Goal: Transaction & Acquisition: Purchase product/service

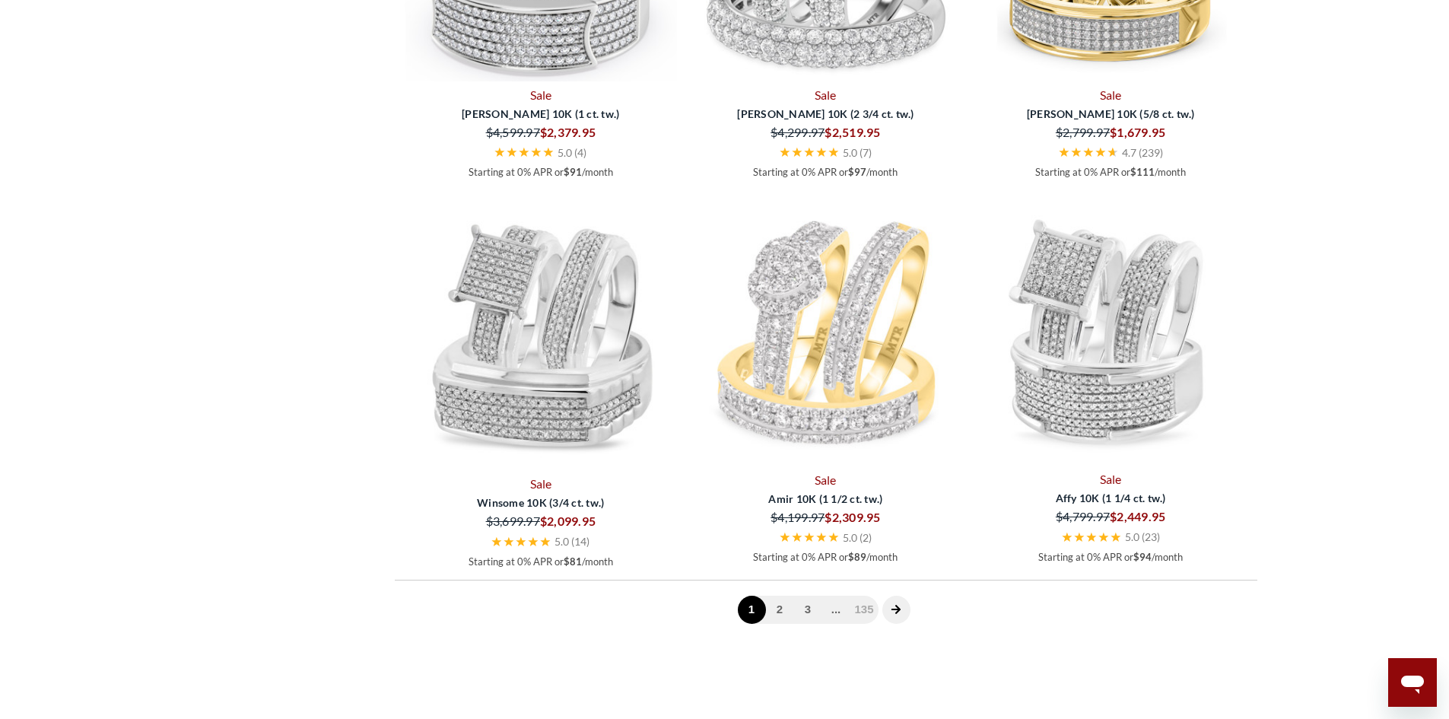
scroll to position [4169, 0]
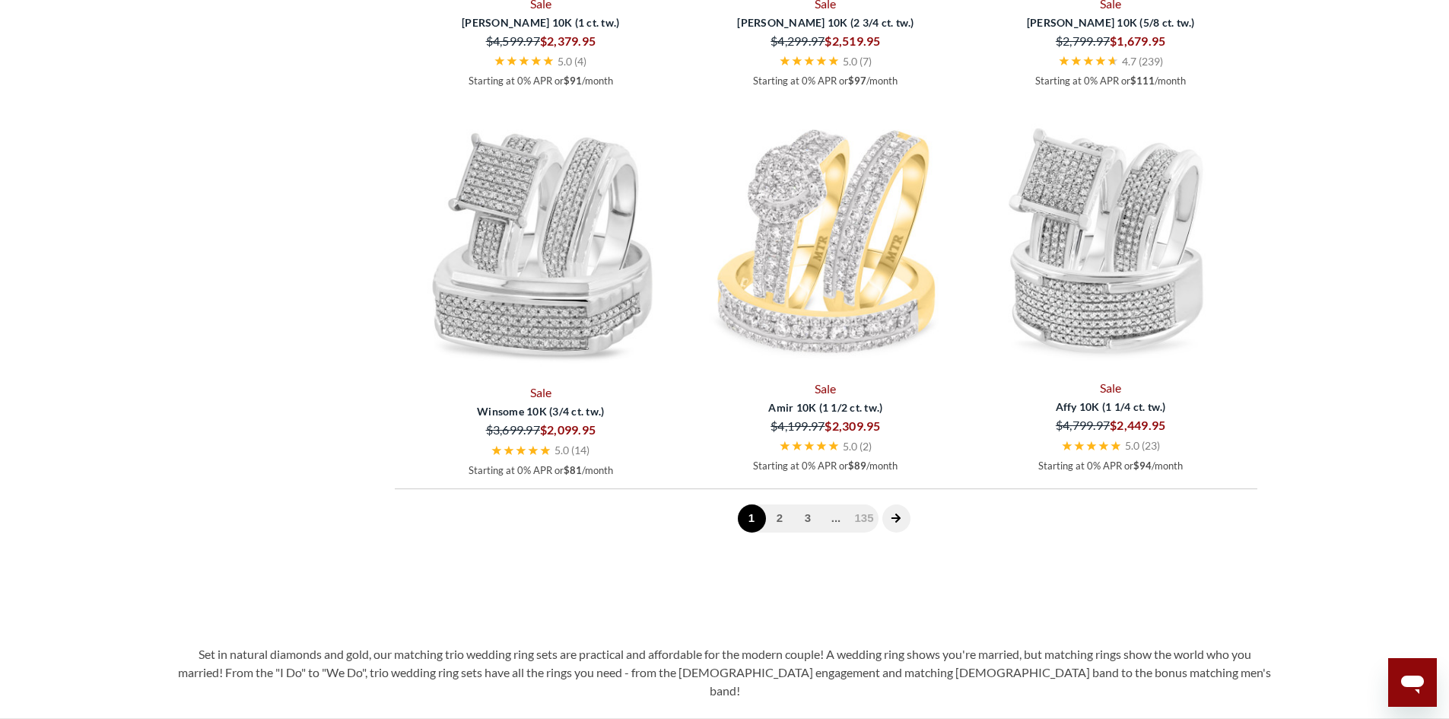
click at [899, 514] on icon "next page" at bounding box center [896, 518] width 11 height 11
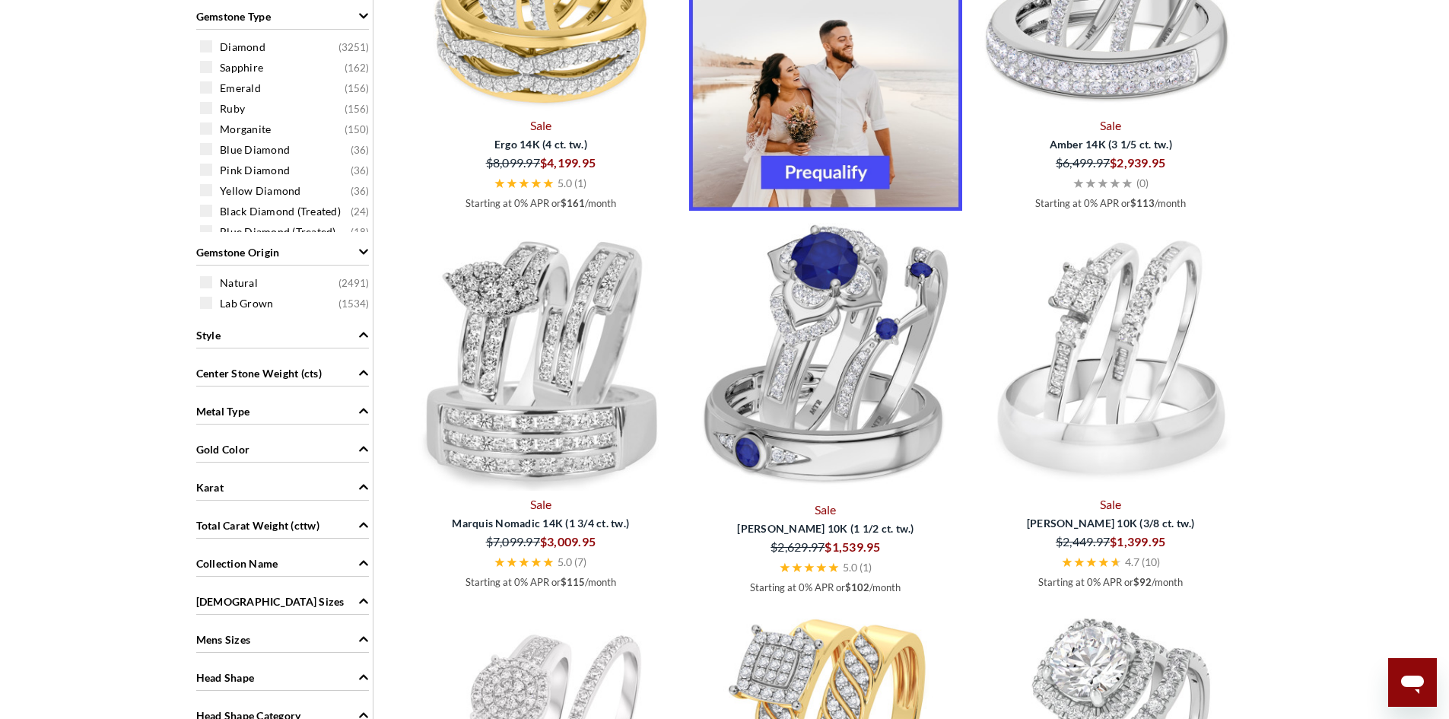
scroll to position [993, 0]
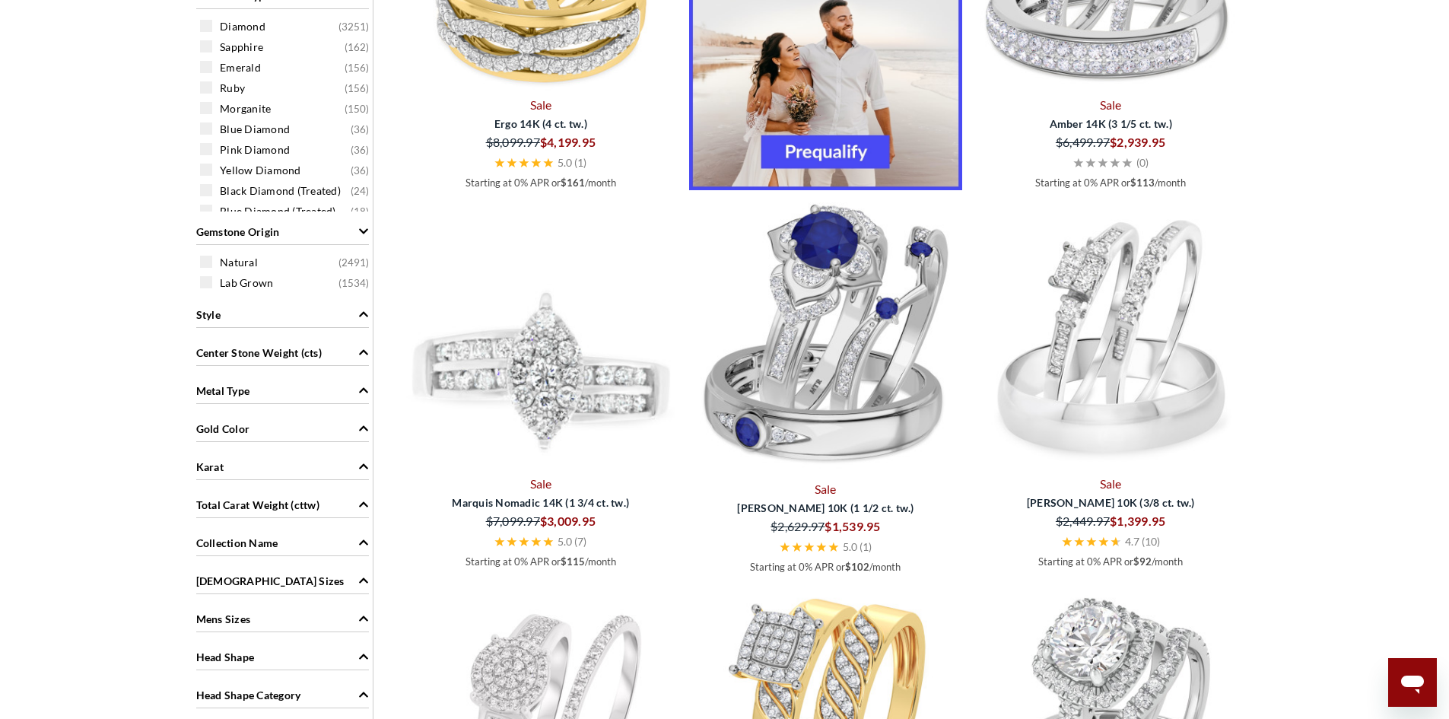
click at [558, 392] on img at bounding box center [541, 338] width 273 height 273
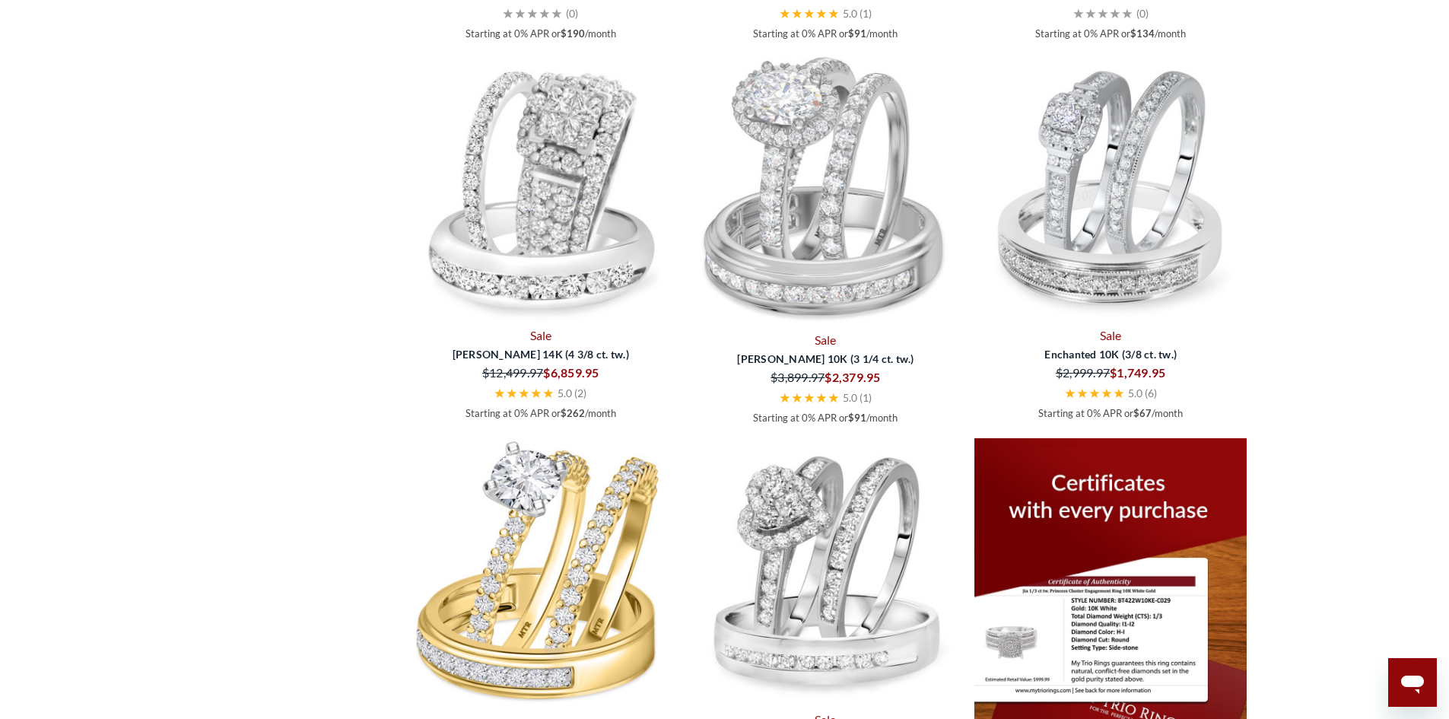
scroll to position [2950, 0]
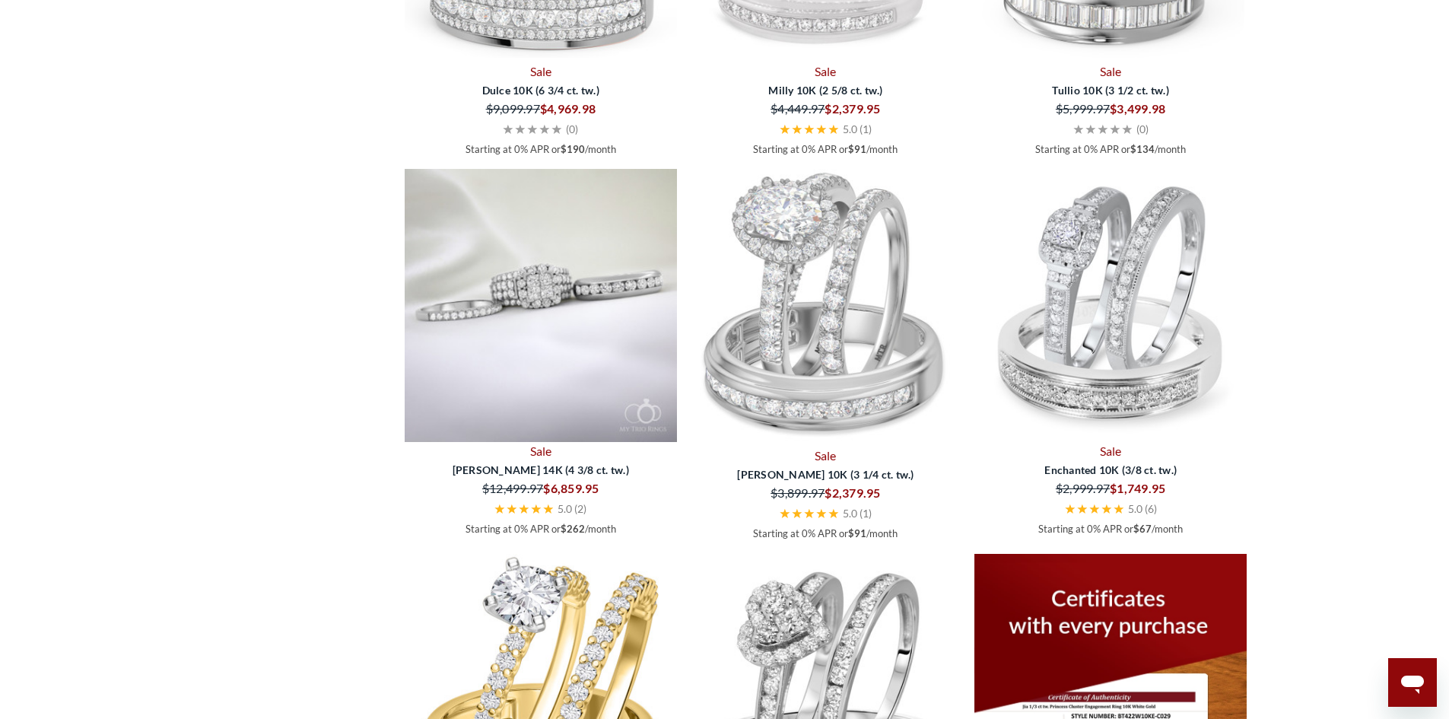
click at [526, 300] on img at bounding box center [541, 305] width 273 height 273
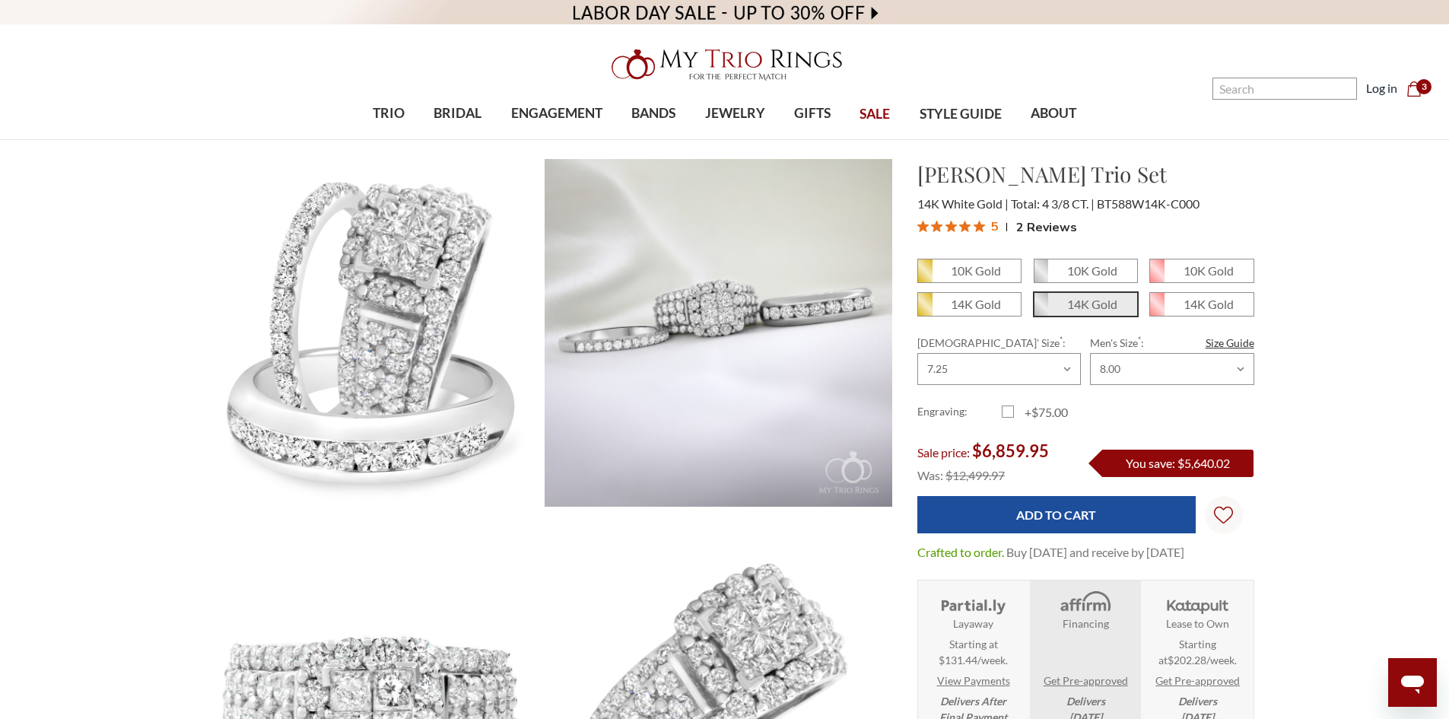
click at [1092, 307] on em "14K Gold" at bounding box center [1092, 304] width 50 height 14
click at [1041, 310] on input "14K Gold" at bounding box center [1040, 310] width 1 height 1
click at [974, 305] on em "14K Gold" at bounding box center [976, 304] width 50 height 14
click at [924, 310] on input "14K Gold" at bounding box center [924, 310] width 1 height 1
radio input "true"
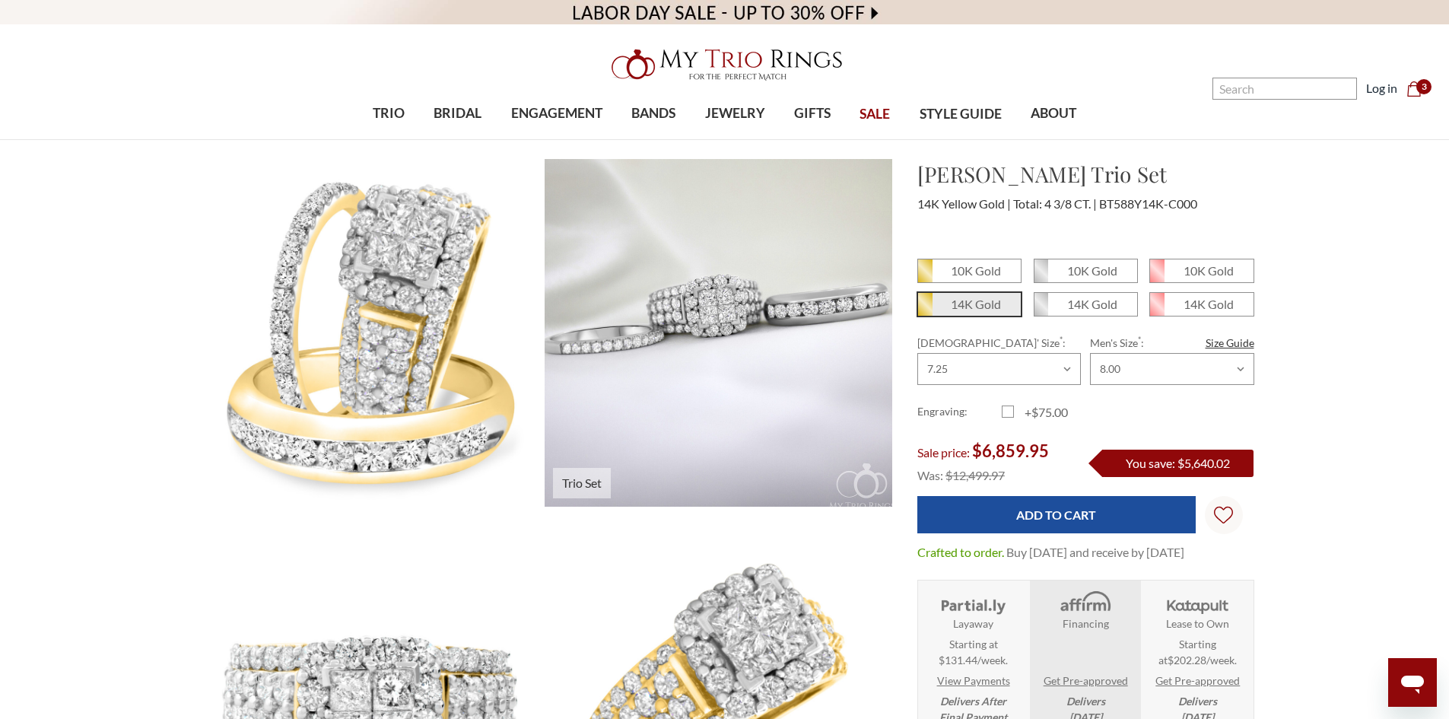
click at [710, 299] on img at bounding box center [718, 333] width 382 height 382
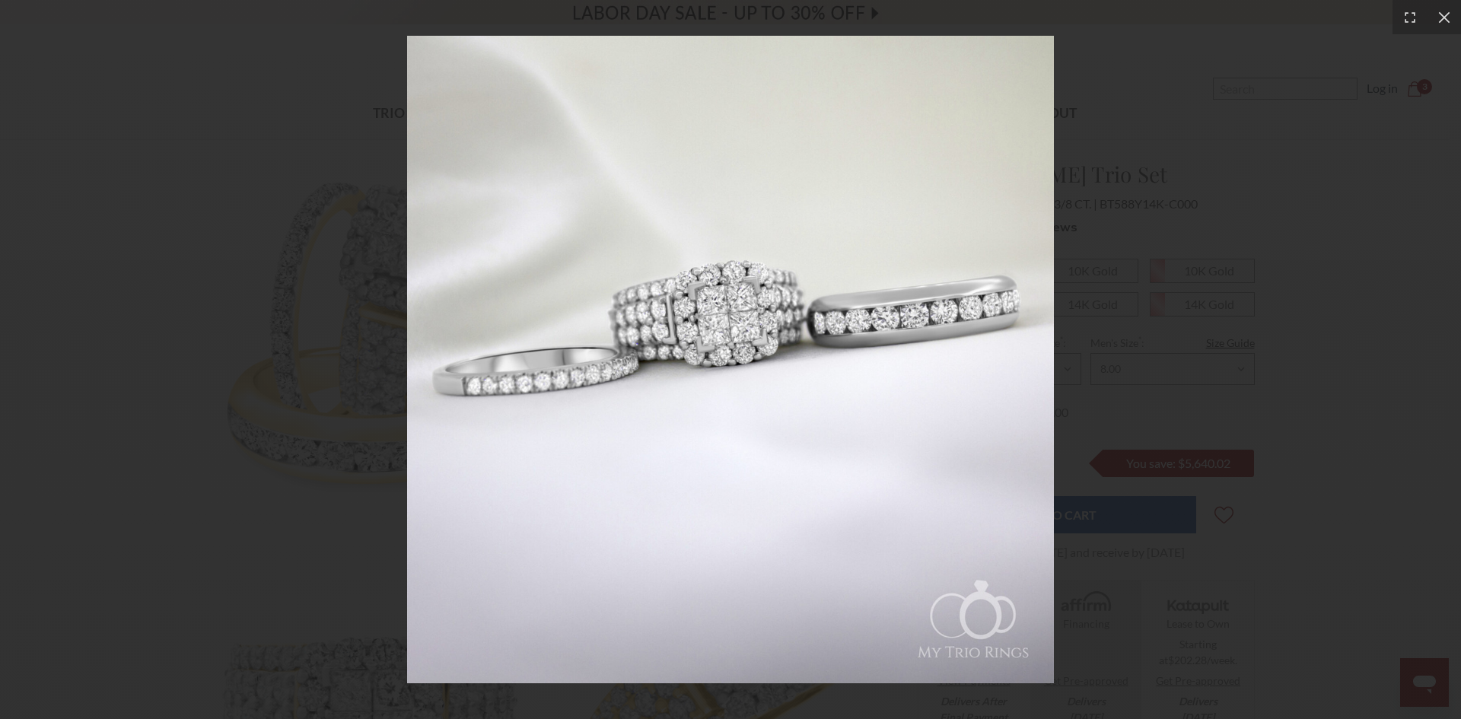
click at [1169, 202] on div at bounding box center [730, 359] width 1461 height 719
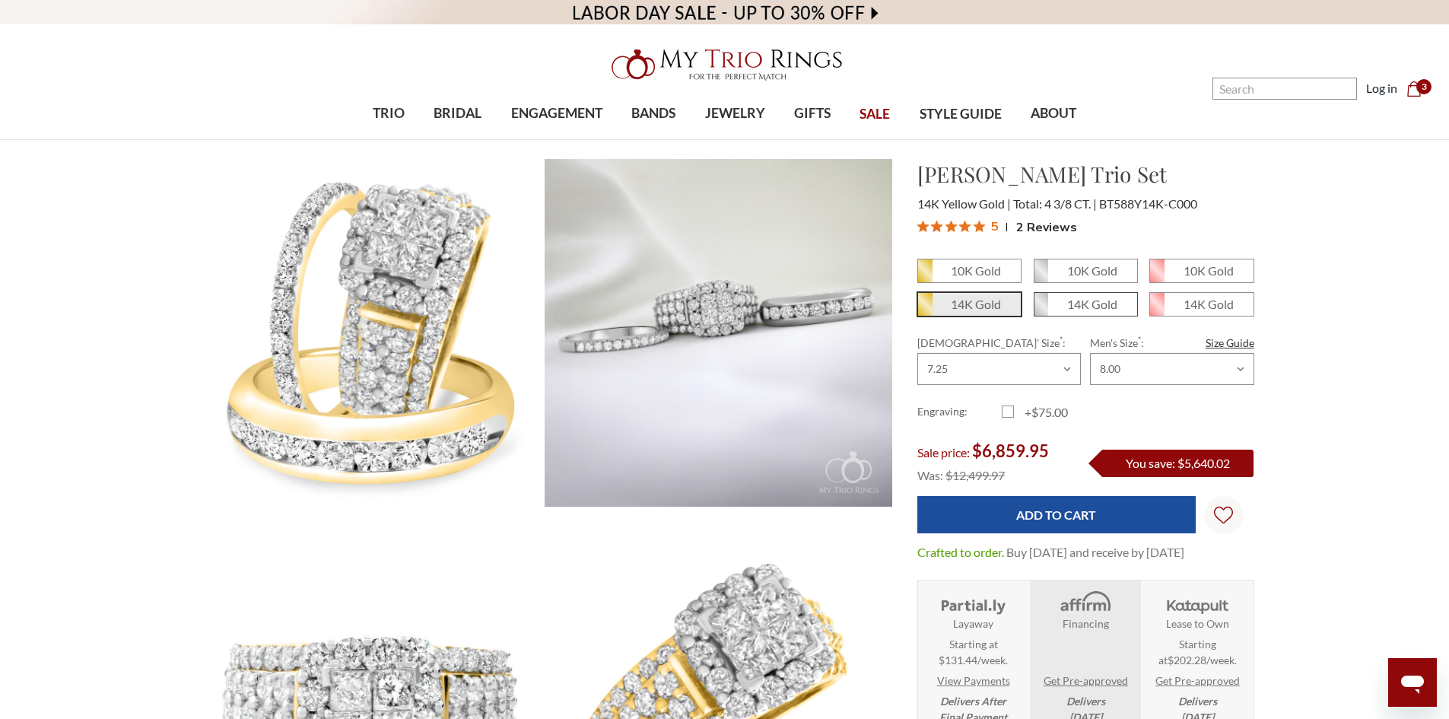
click at [1076, 309] on em "14K Gold" at bounding box center [1092, 304] width 50 height 14
click at [1041, 310] on input "14K Gold" at bounding box center [1040, 310] width 1 height 1
radio input "true"
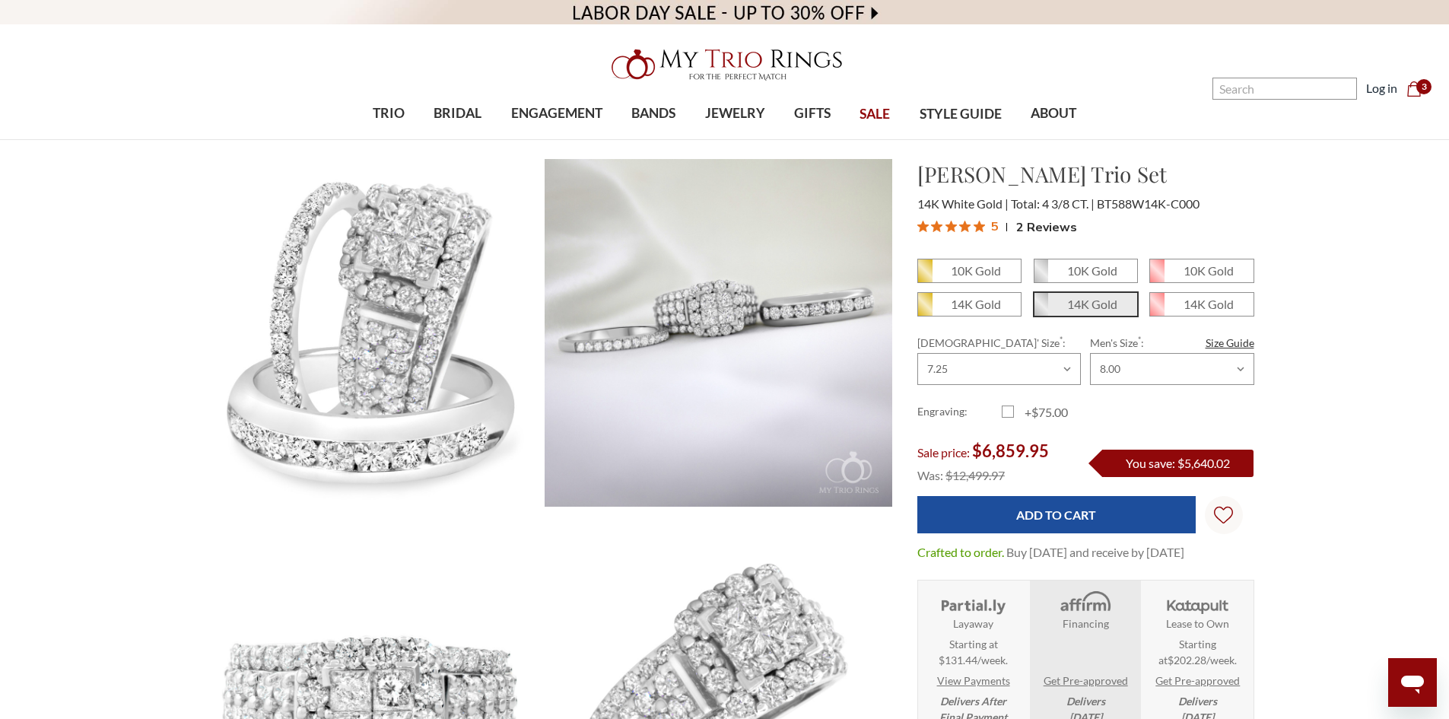
click at [1423, 91] on span "3" at bounding box center [1424, 86] width 15 height 15
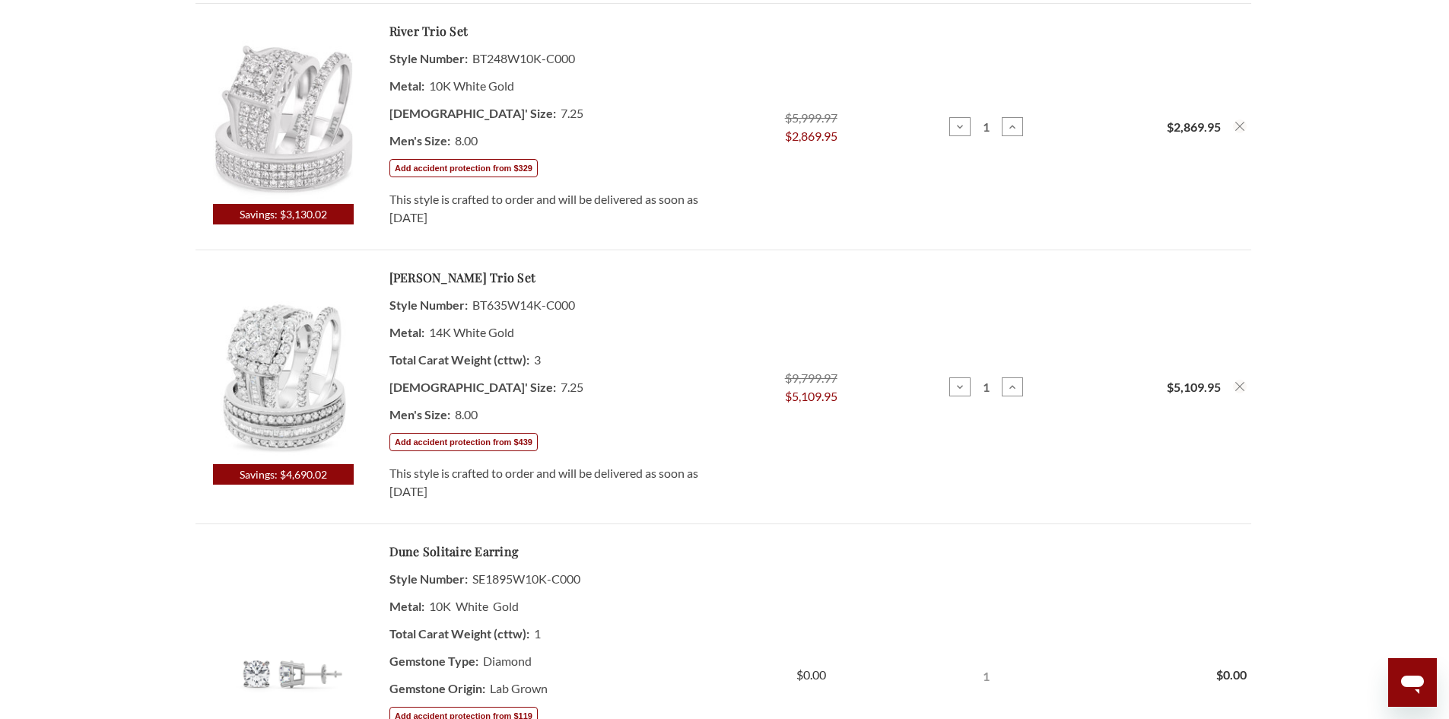
scroll to position [384, 0]
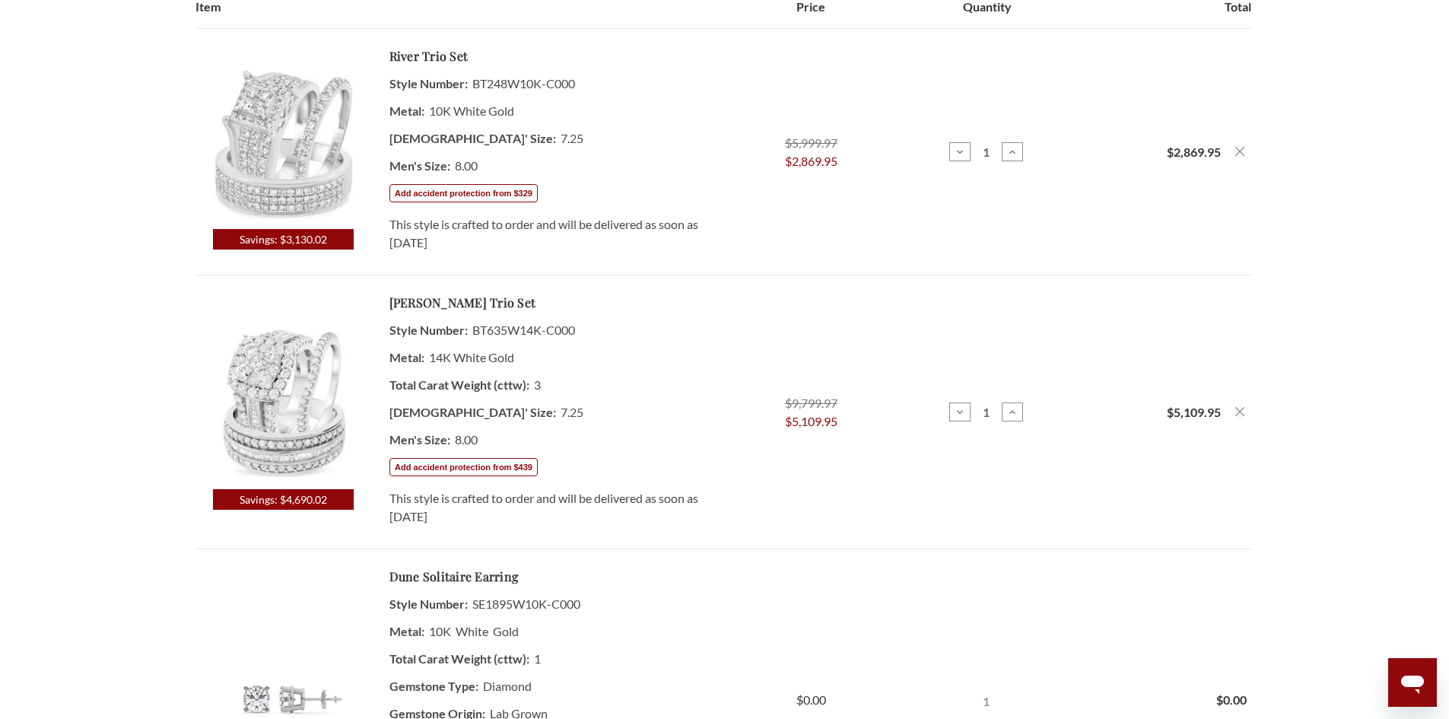
click at [1243, 150] on icon "Remove River 2 ct tw. Princess Cluster Trio Set 10K White Gold from cart" at bounding box center [1239, 151] width 9 height 9
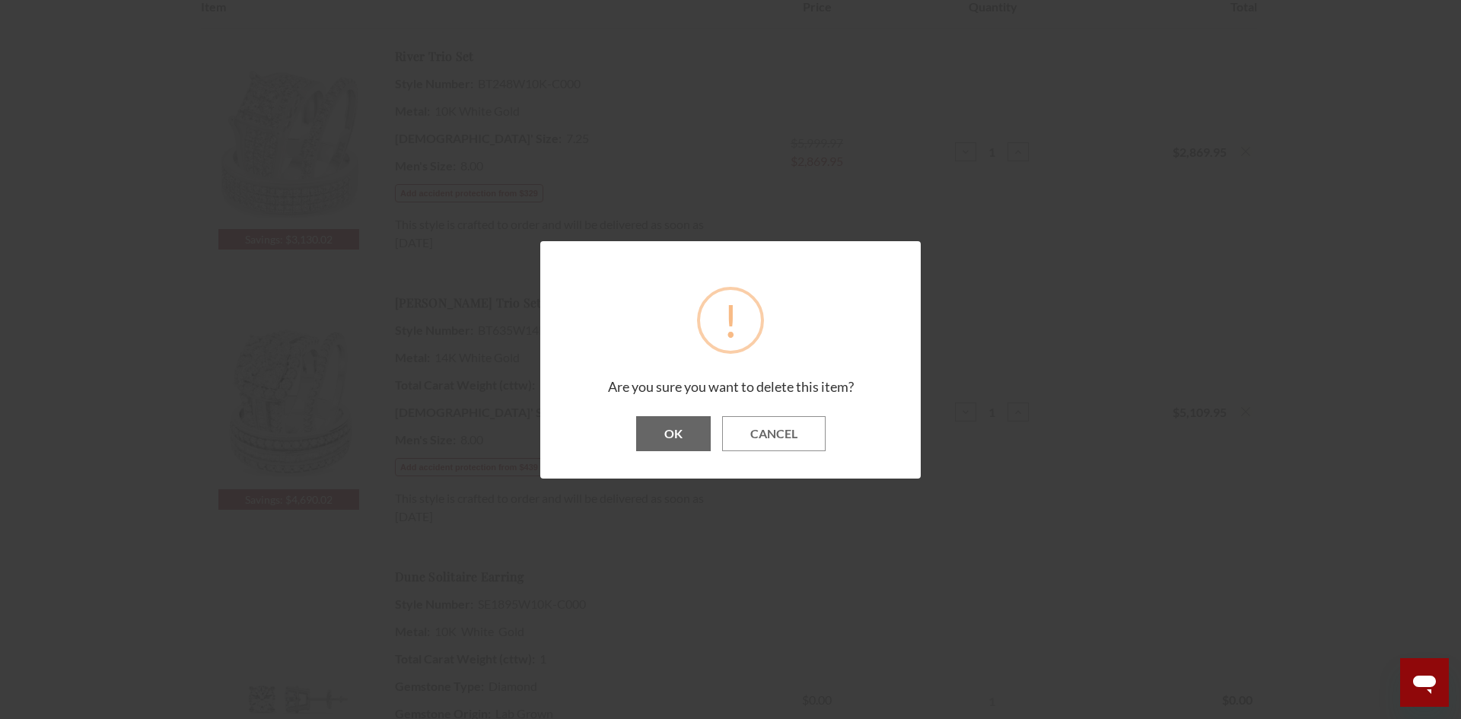
click at [679, 422] on button "OK" at bounding box center [673, 433] width 75 height 35
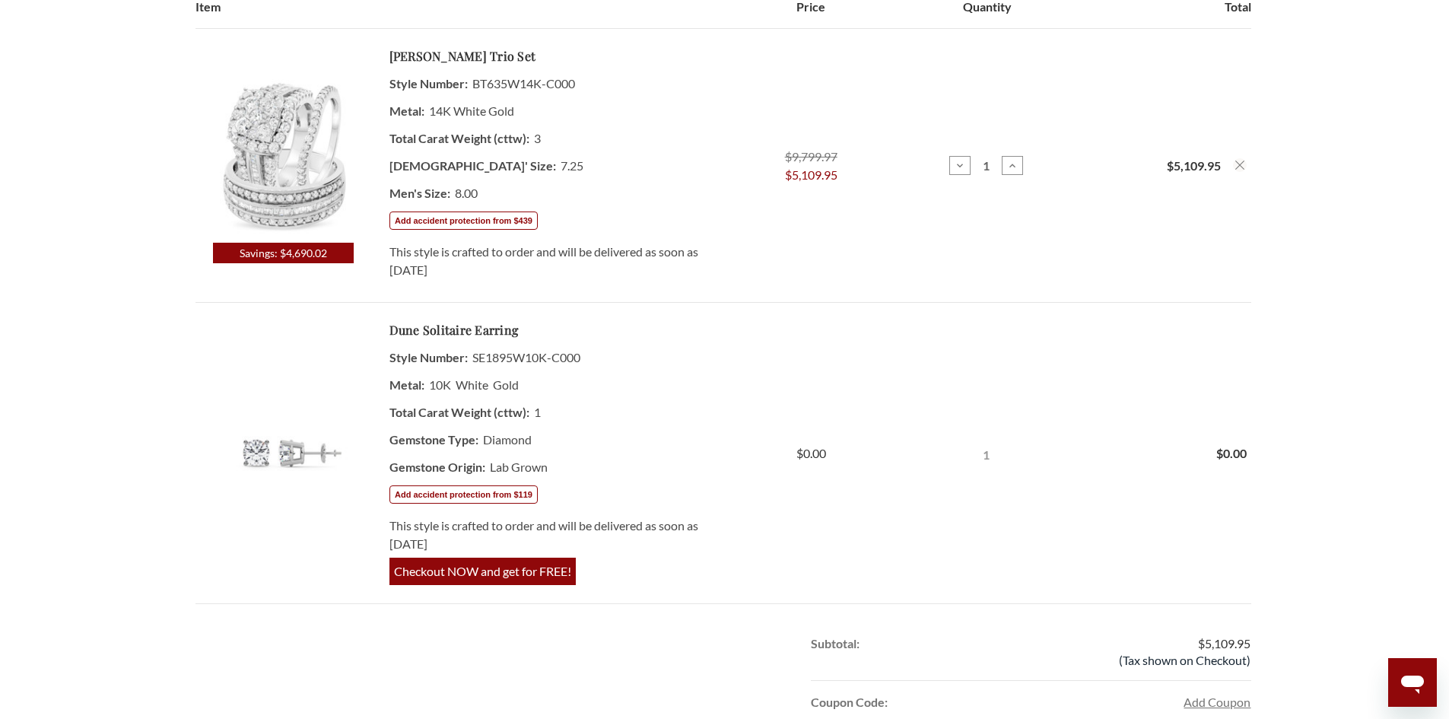
click at [283, 133] on img at bounding box center [283, 155] width 172 height 175
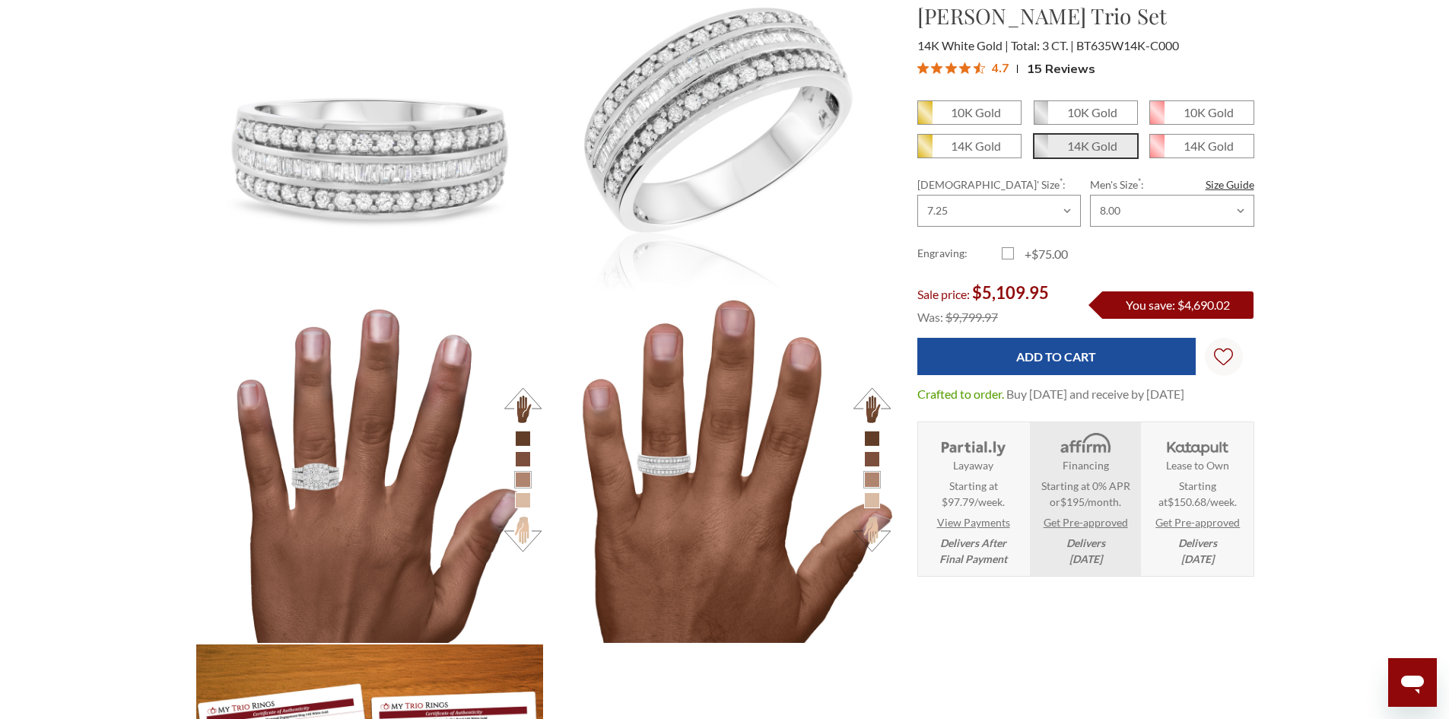
scroll to position [1315, 0]
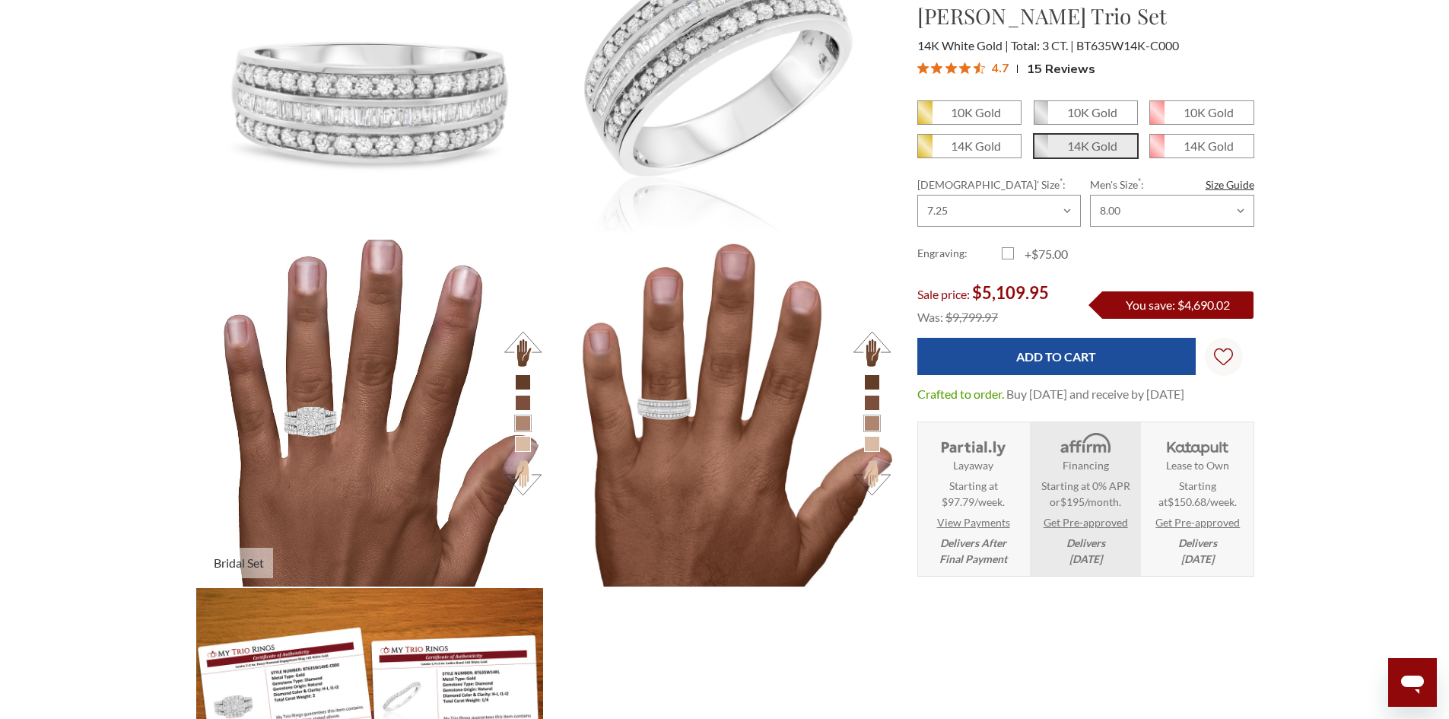
click at [327, 437] on img at bounding box center [370, 413] width 382 height 382
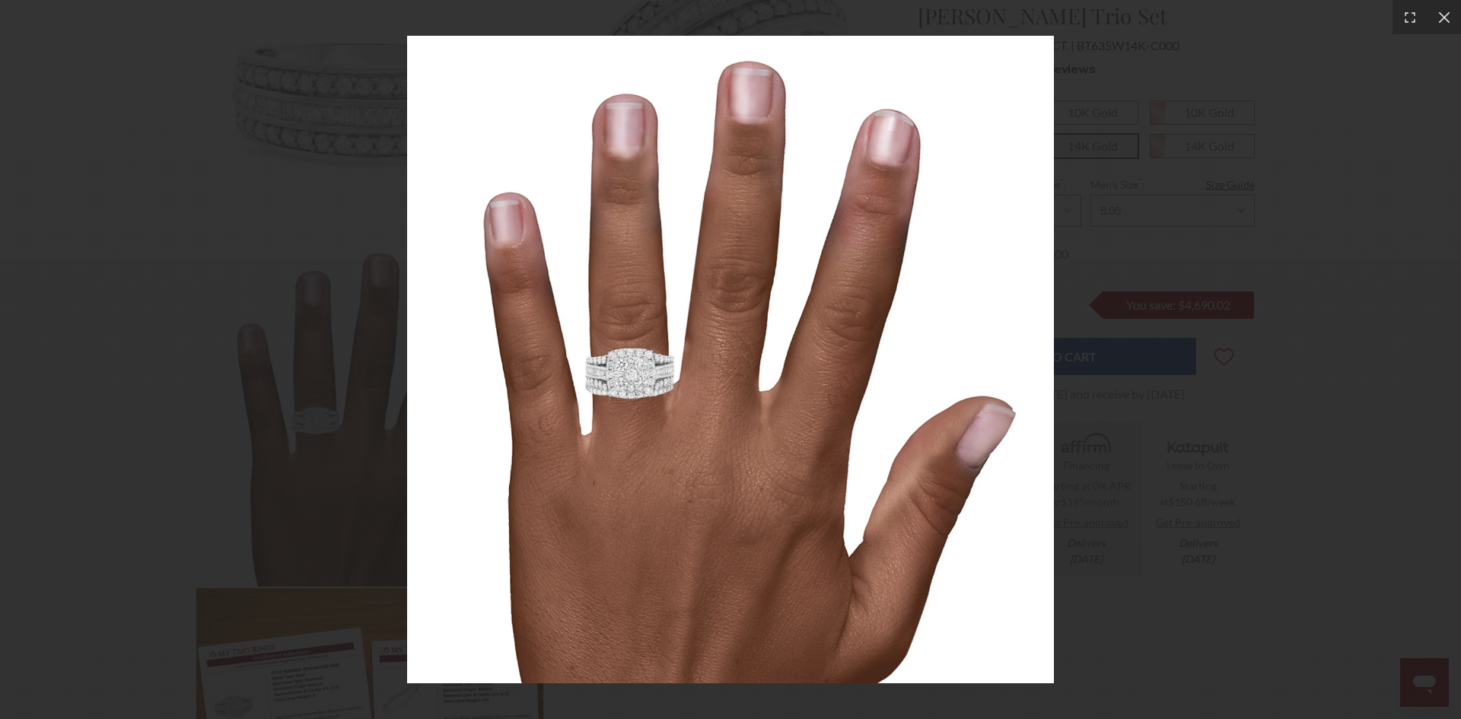
click at [1117, 257] on div at bounding box center [730, 359] width 1461 height 719
click at [331, 122] on div at bounding box center [730, 359] width 1461 height 719
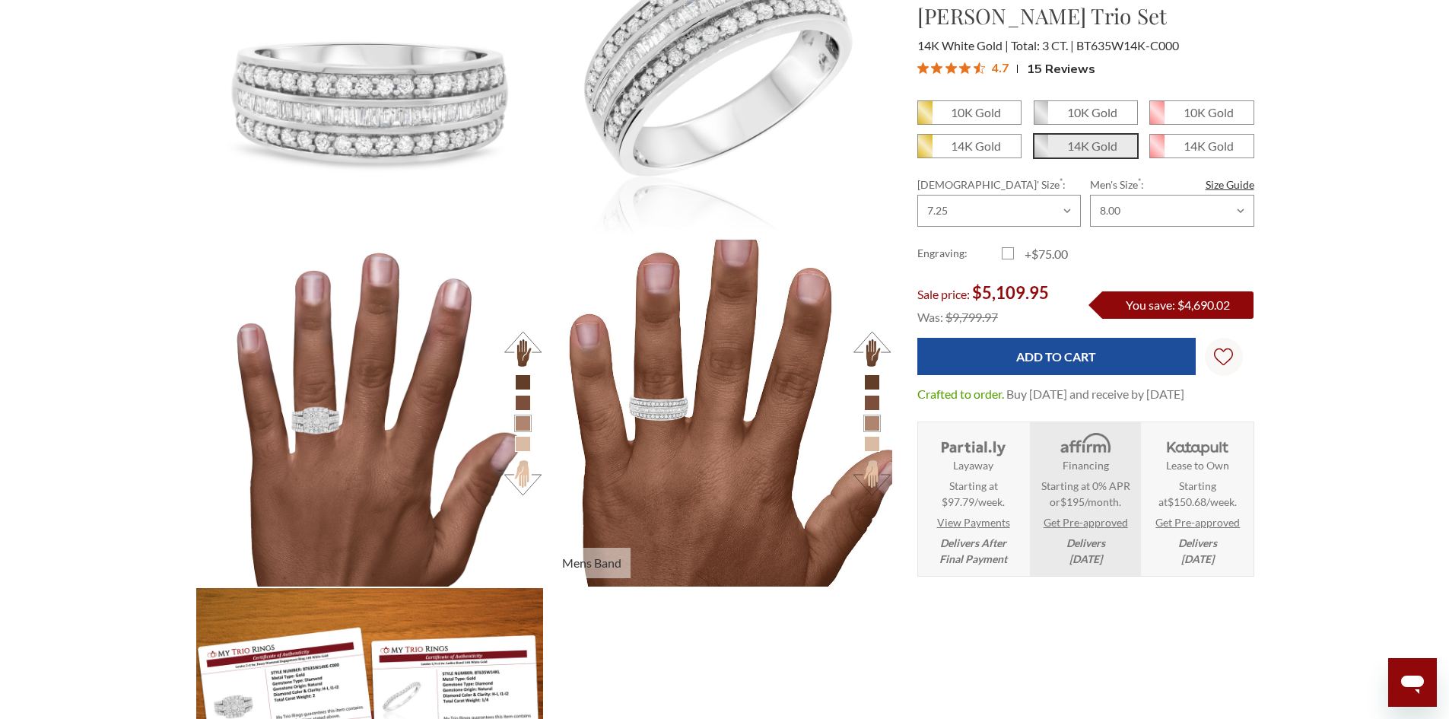
click at [652, 413] on img at bounding box center [718, 413] width 382 height 382
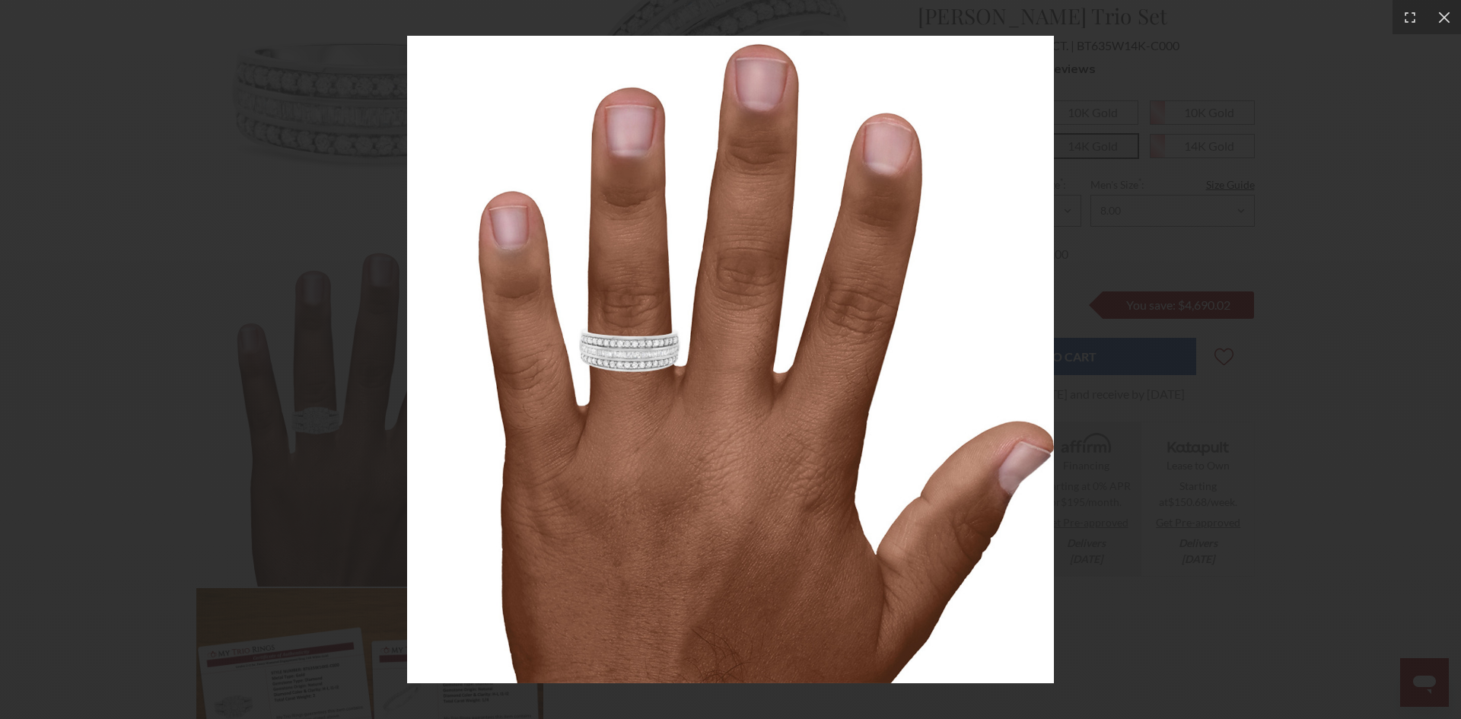
click at [339, 126] on div at bounding box center [730, 359] width 1461 height 719
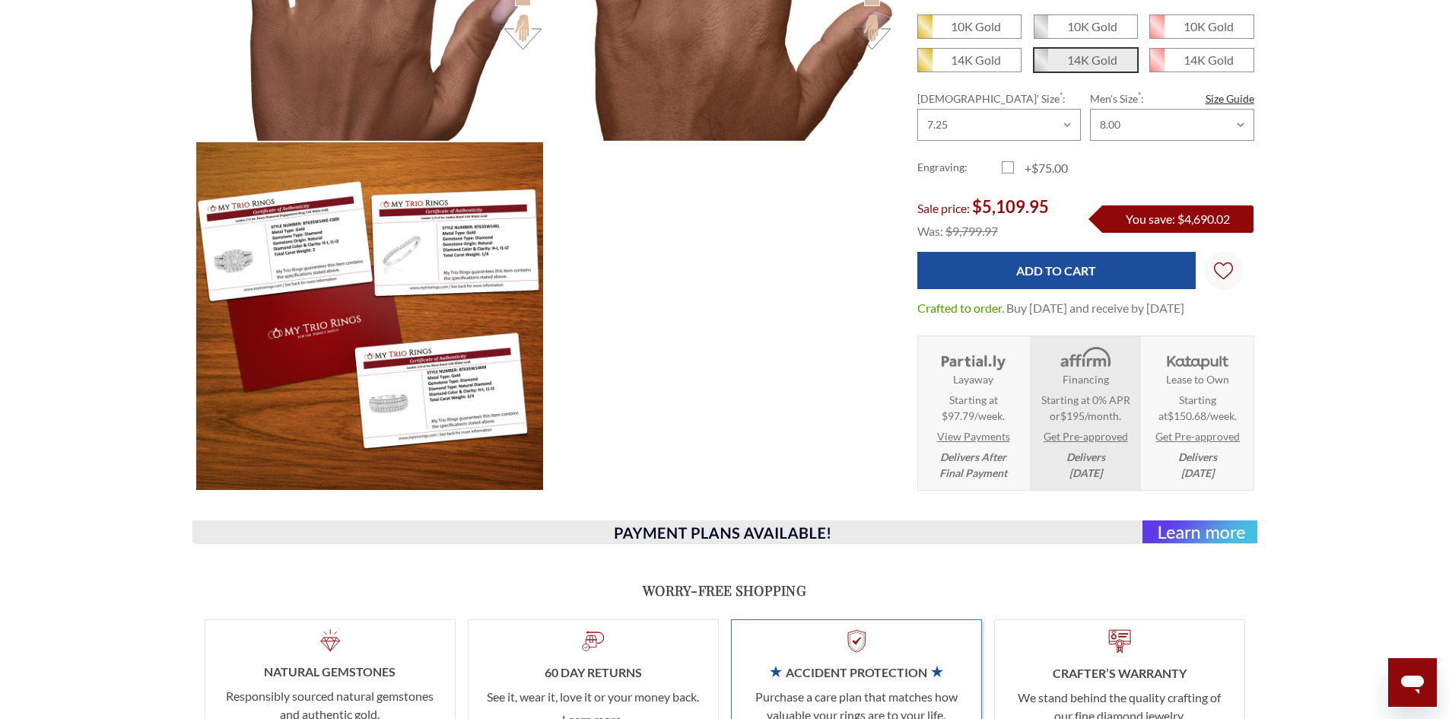
scroll to position [1802, 0]
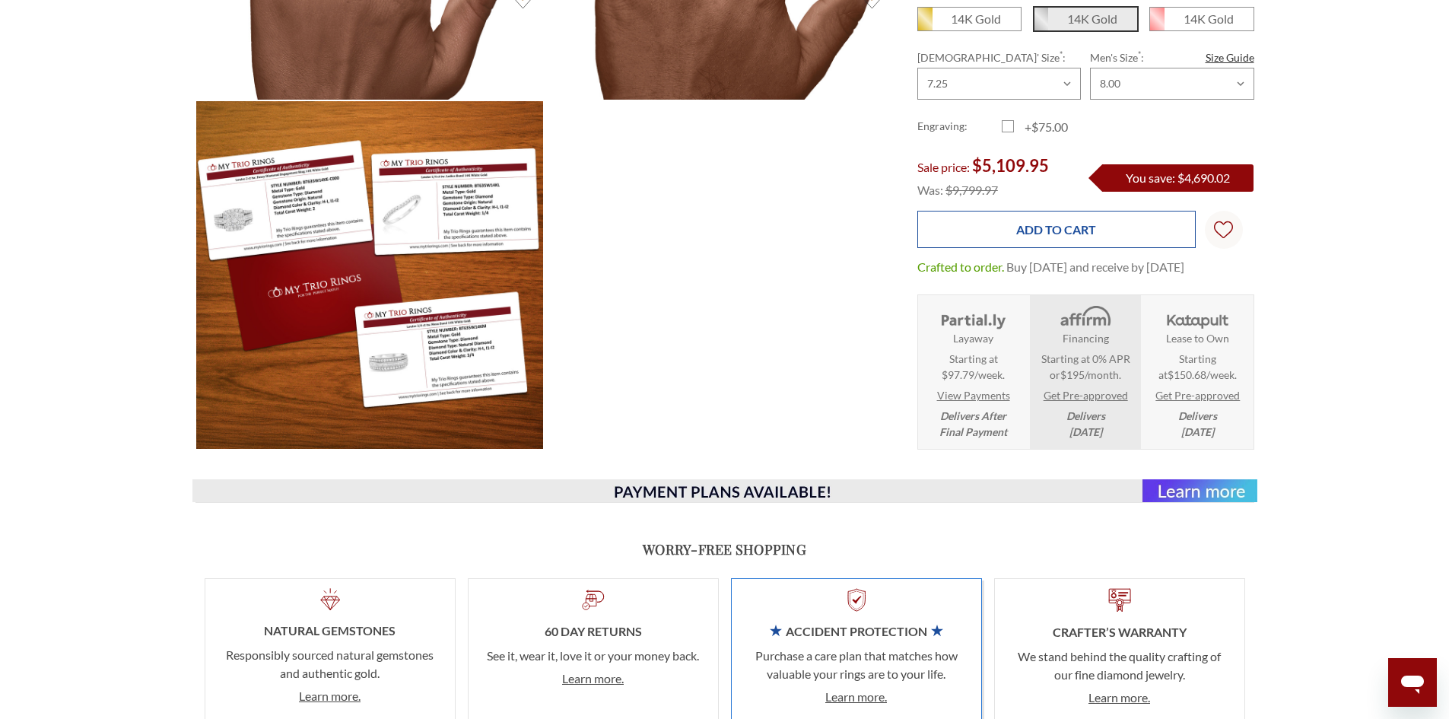
click at [1057, 213] on input "Add to Cart" at bounding box center [1056, 229] width 278 height 37
type input "Add to Cart"
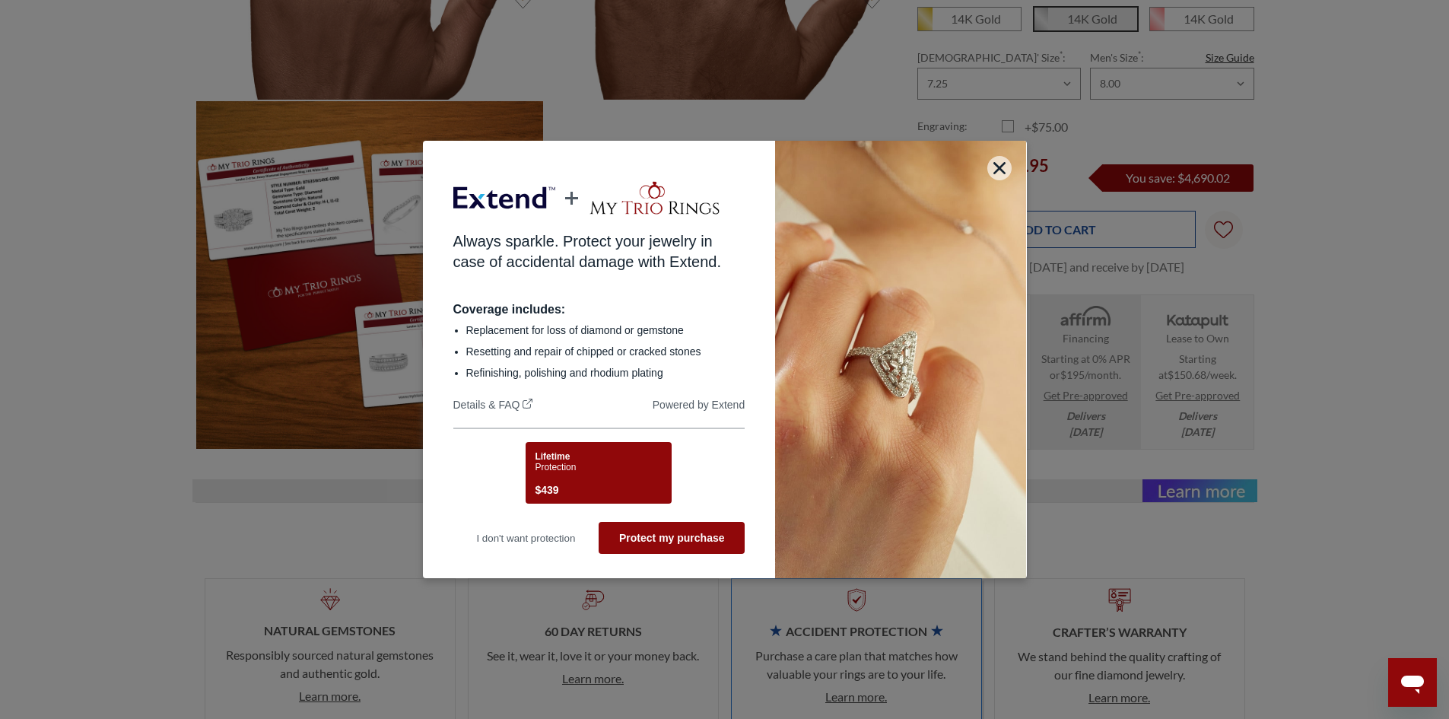
scroll to position [0, 0]
click at [1012, 174] on button "button" at bounding box center [999, 168] width 24 height 24
click at [1006, 165] on icon "button" at bounding box center [1000, 168] width 12 height 12
click at [1006, 173] on icon "button" at bounding box center [1000, 168] width 12 height 12
click at [1011, 168] on button "button" at bounding box center [999, 168] width 24 height 24
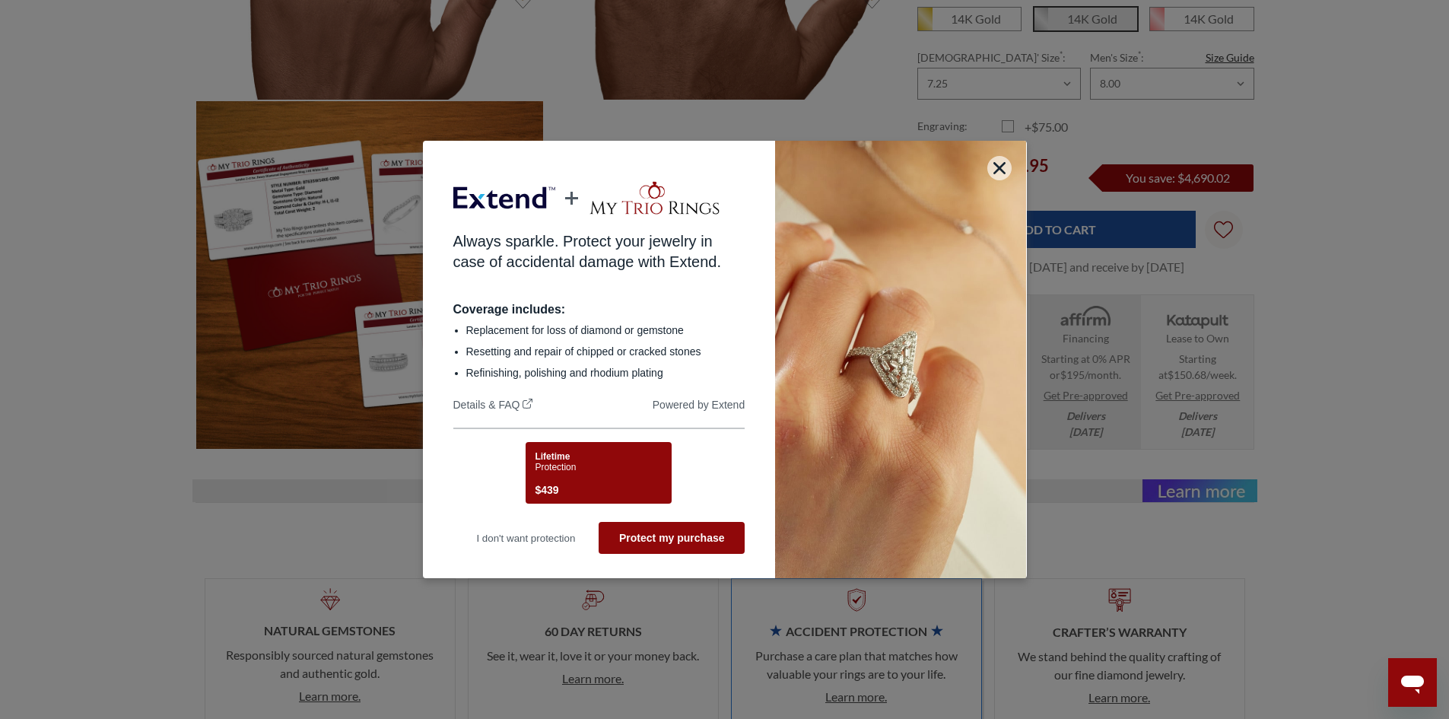
click at [760, 60] on div "Always sparkle. Protect your jewelry in case of accidental damage with Extend. …" at bounding box center [724, 359] width 1449 height 719
click at [1158, 584] on div "Always sparkle. Protect your jewelry in case of accidental damage with Extend. …" at bounding box center [724, 359] width 1449 height 719
click at [1060, 157] on div "Always sparkle. Protect your jewelry in case of accidental damage with Extend. …" at bounding box center [724, 359] width 1449 height 719
click at [1008, 176] on button "button" at bounding box center [999, 168] width 24 height 24
click at [70, 159] on div "Always sparkle. Protect your jewelry in case of accidental damage with Extend. …" at bounding box center [724, 359] width 1449 height 719
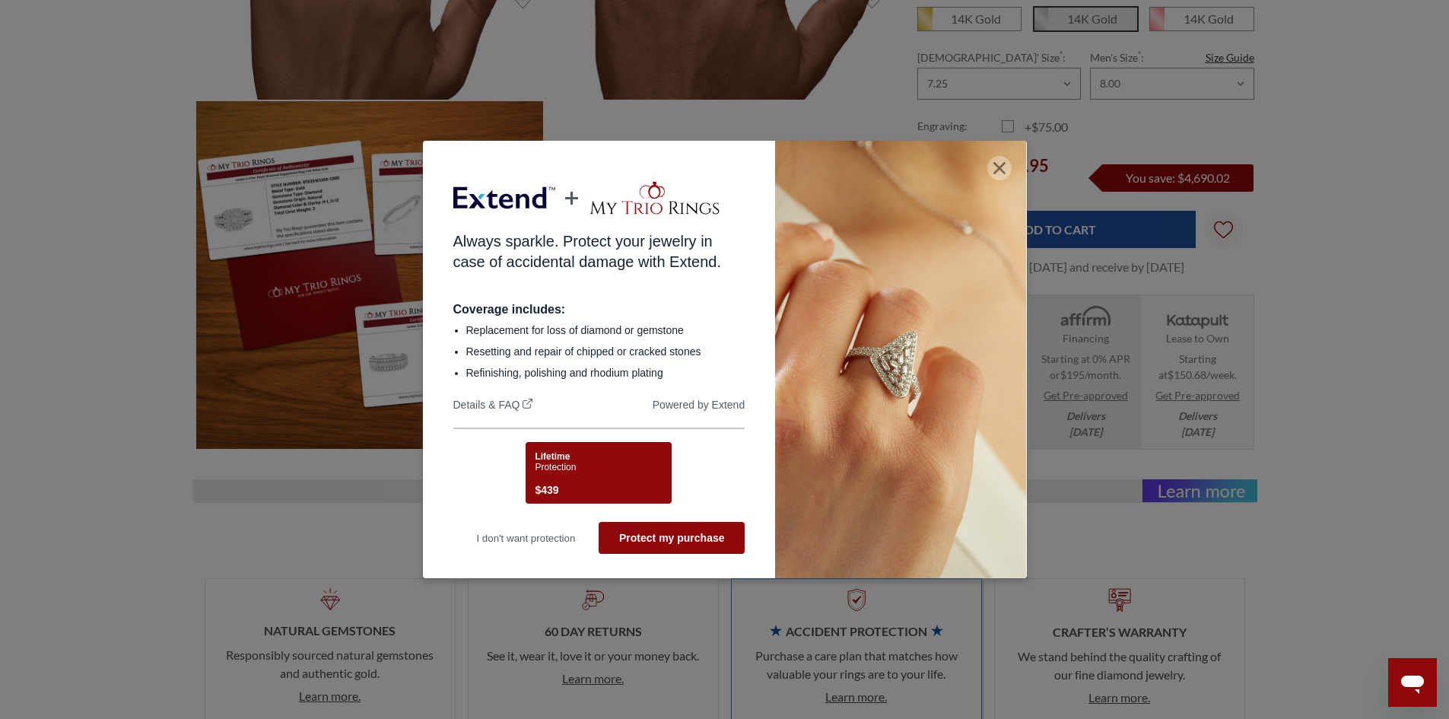
click at [997, 165] on button "button" at bounding box center [999, 168] width 24 height 24
click at [996, 165] on button "button" at bounding box center [999, 168] width 24 height 24
click at [994, 166] on button "button" at bounding box center [999, 168] width 24 height 24
click at [1003, 170] on icon "button" at bounding box center [1000, 168] width 12 height 12
drag, startPoint x: 895, startPoint y: 587, endPoint x: 807, endPoint y: 674, distance: 123.7
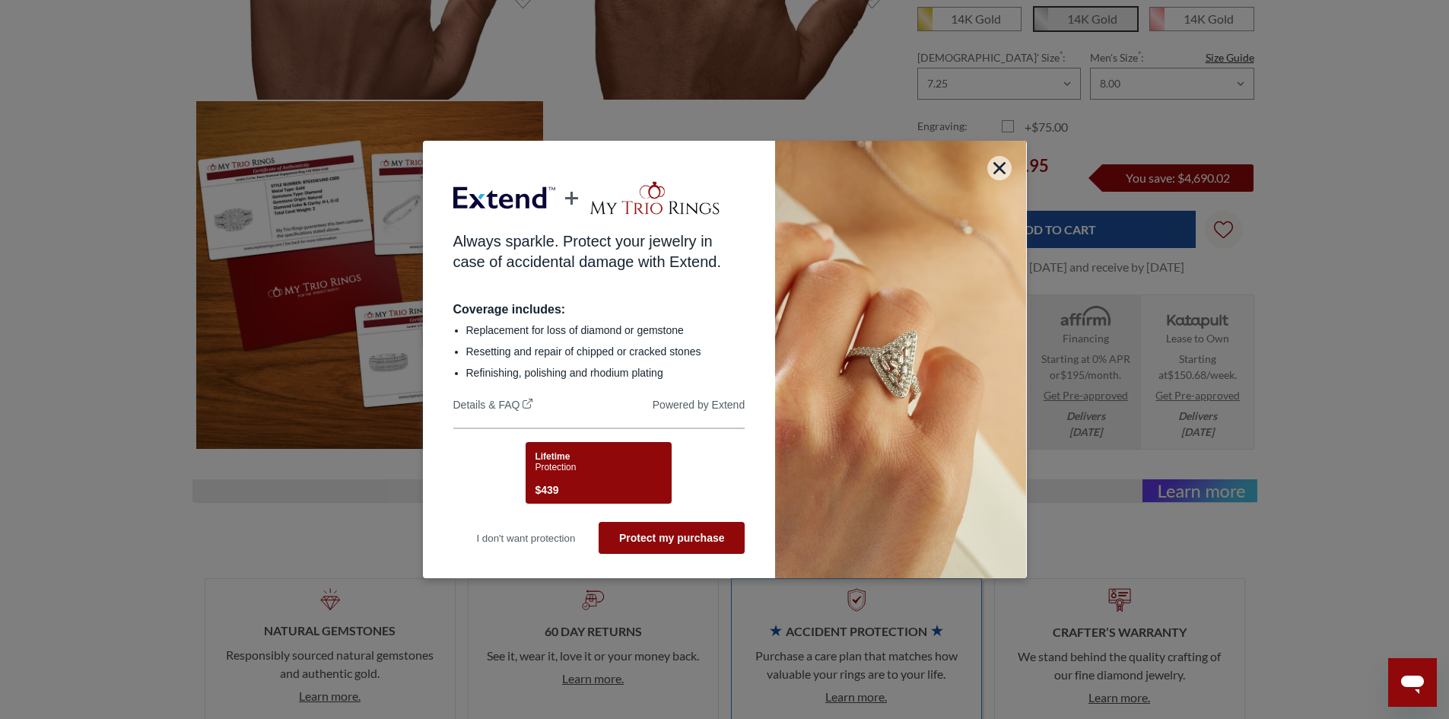
click at [892, 587] on div "Always sparkle. Protect your jewelry in case of accidental damage with Extend. …" at bounding box center [724, 359] width 1449 height 719
click at [989, 167] on img at bounding box center [900, 360] width 251 height 438
click at [1012, 169] on button "button" at bounding box center [999, 168] width 24 height 24
click at [1270, 579] on div "Always sparkle. Protect your jewelry in case of accidental damage with Extend. …" at bounding box center [724, 359] width 1449 height 719
